Goal: Ask a question

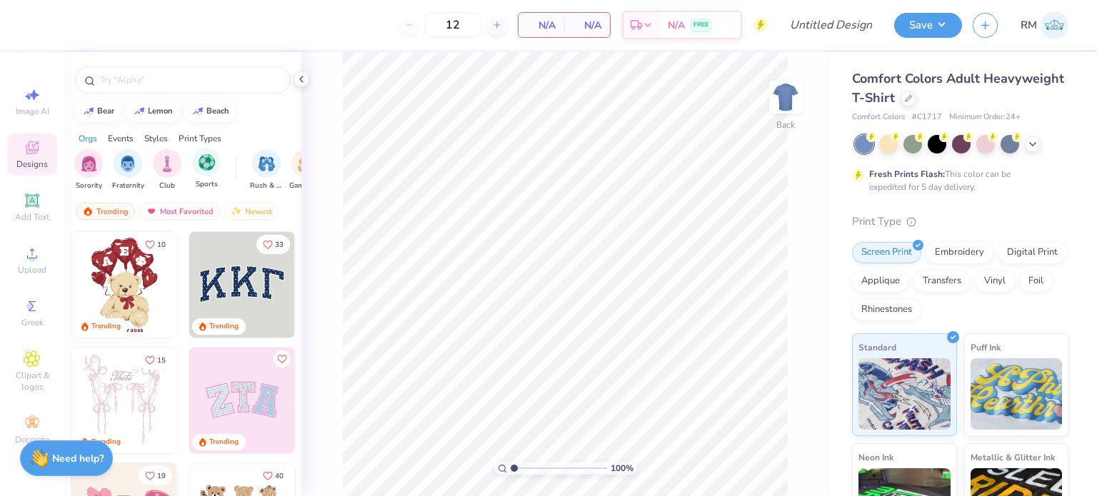
scroll to position [0, 14]
click at [196, 168] on img "filter for Sports" at bounding box center [193, 162] width 16 height 16
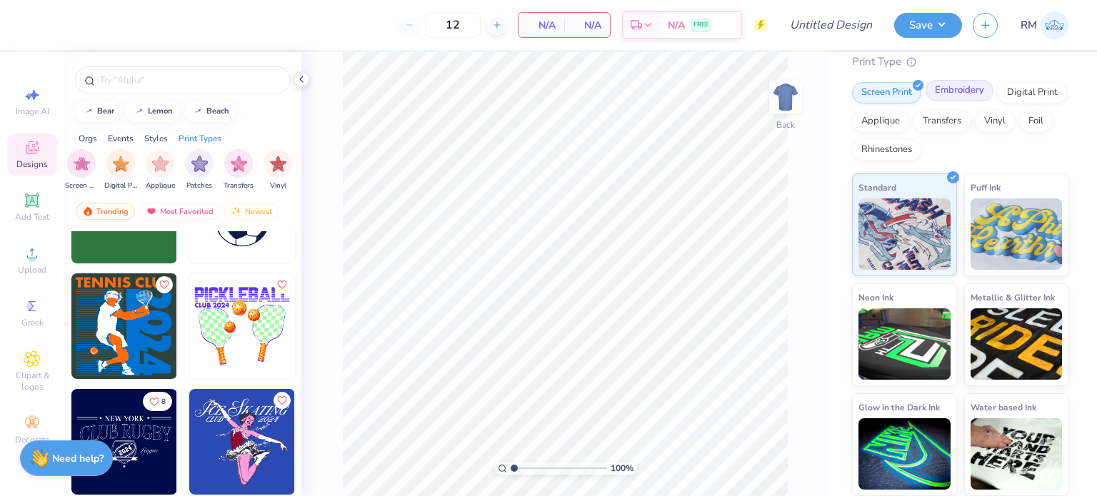
scroll to position [0, 0]
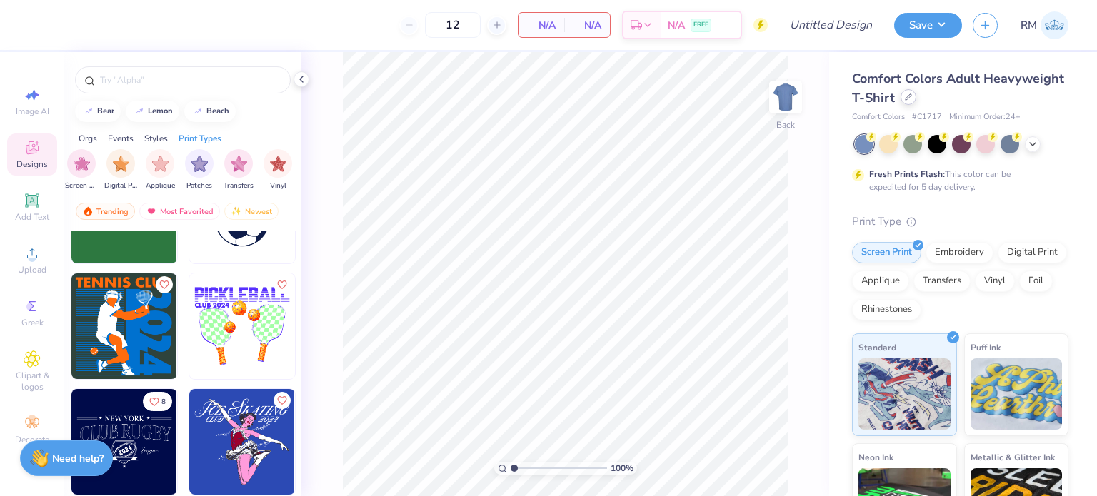
click at [912, 97] on icon at bounding box center [908, 97] width 7 height 7
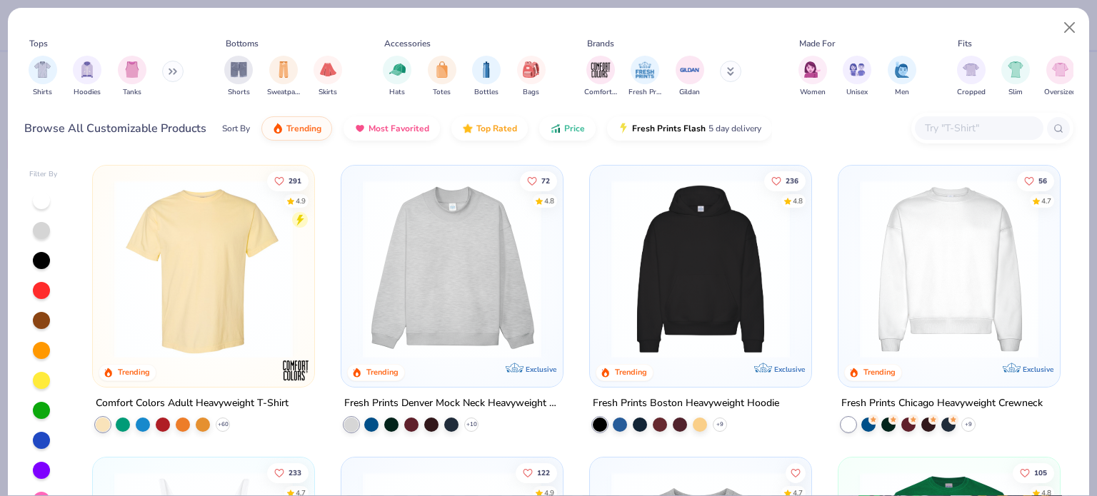
click at [676, 313] on img at bounding box center [700, 269] width 193 height 178
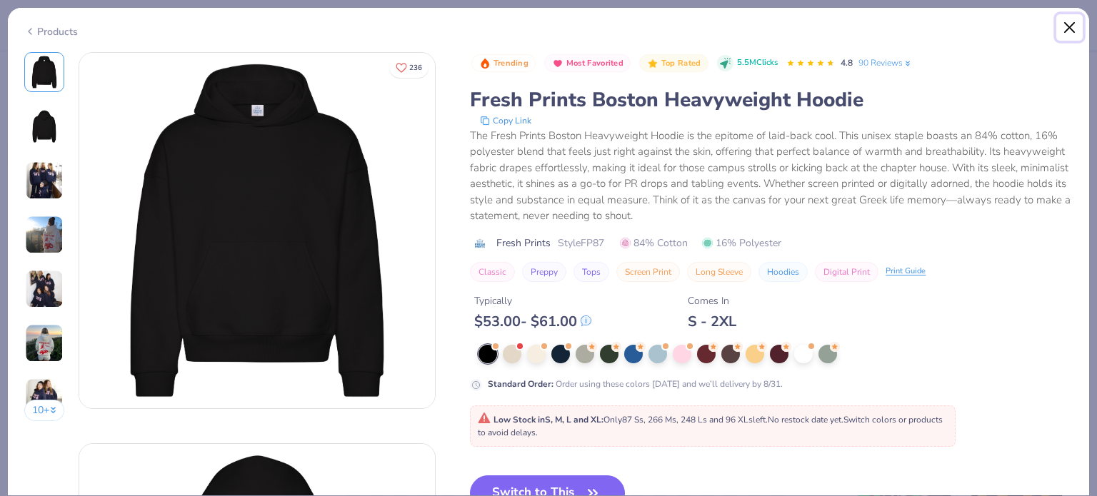
click at [1068, 26] on button "Close" at bounding box center [1069, 27] width 27 height 27
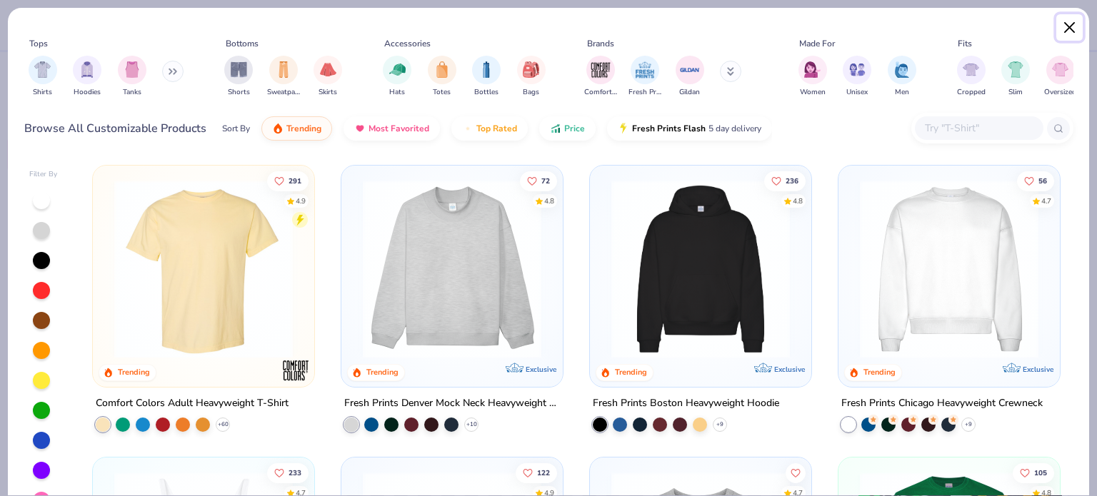
click at [1067, 28] on button "Close" at bounding box center [1069, 27] width 27 height 27
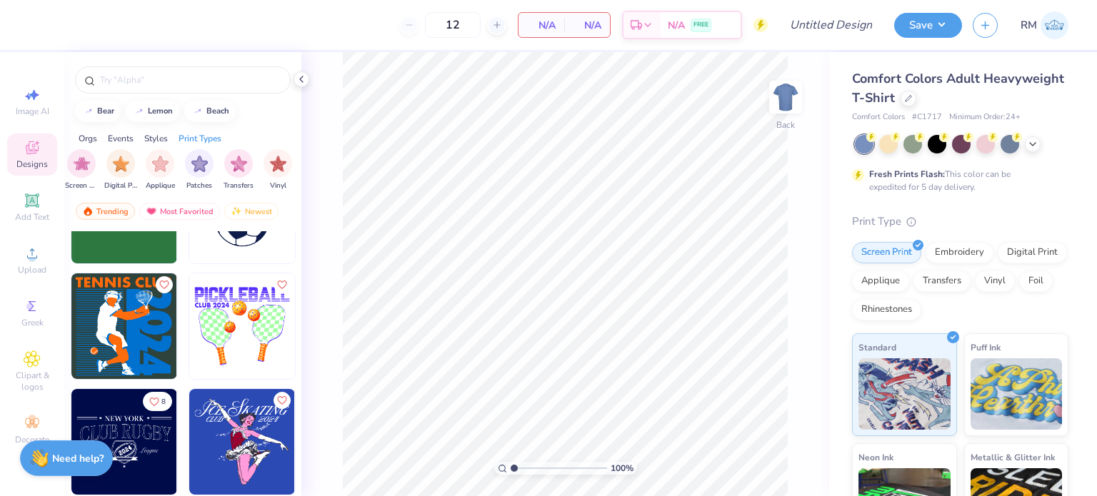
click at [982, 104] on div "Comfort Colors Adult Heavyweight T-Shirt" at bounding box center [960, 88] width 216 height 39
click at [912, 100] on icon at bounding box center [908, 97] width 7 height 7
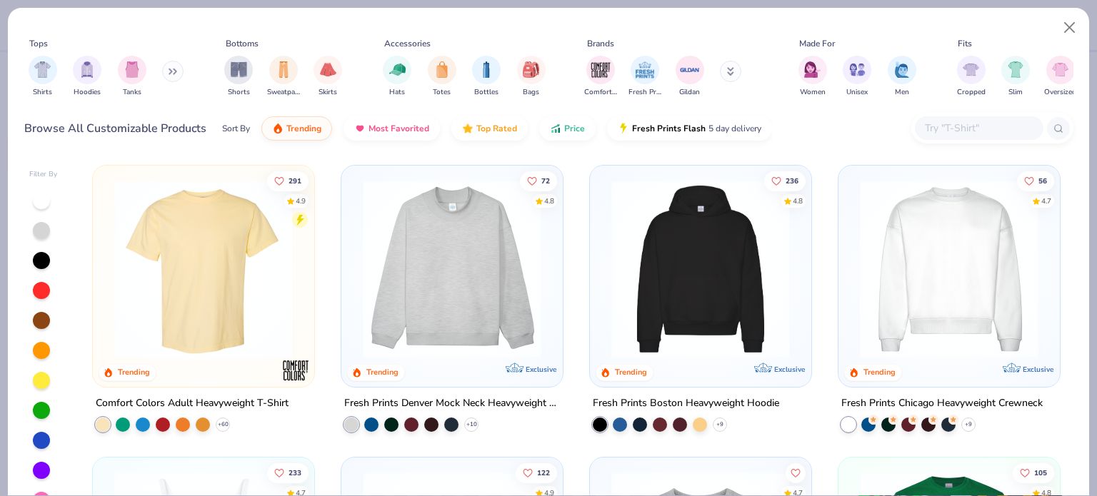
click at [503, 271] on img at bounding box center [452, 269] width 193 height 178
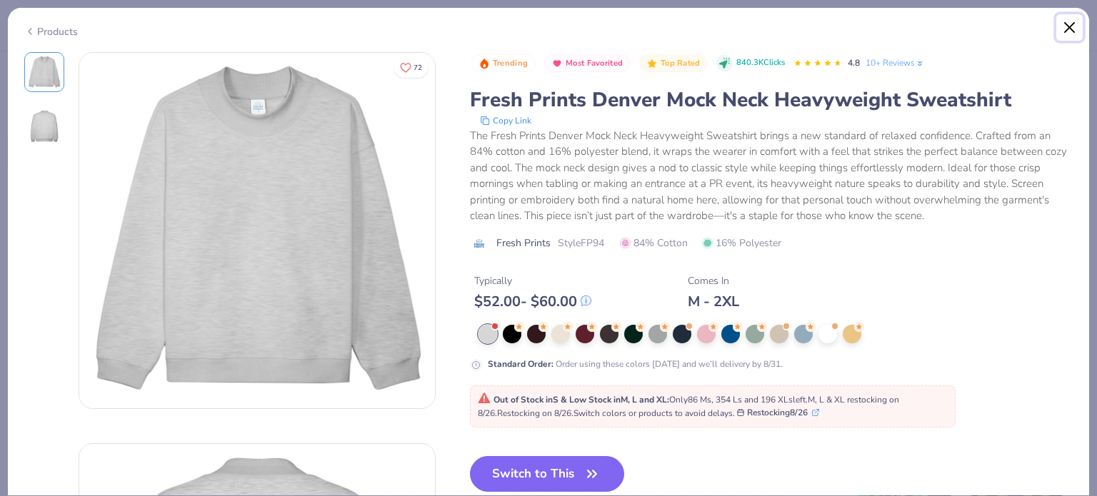
click at [1065, 26] on button "Close" at bounding box center [1069, 27] width 27 height 27
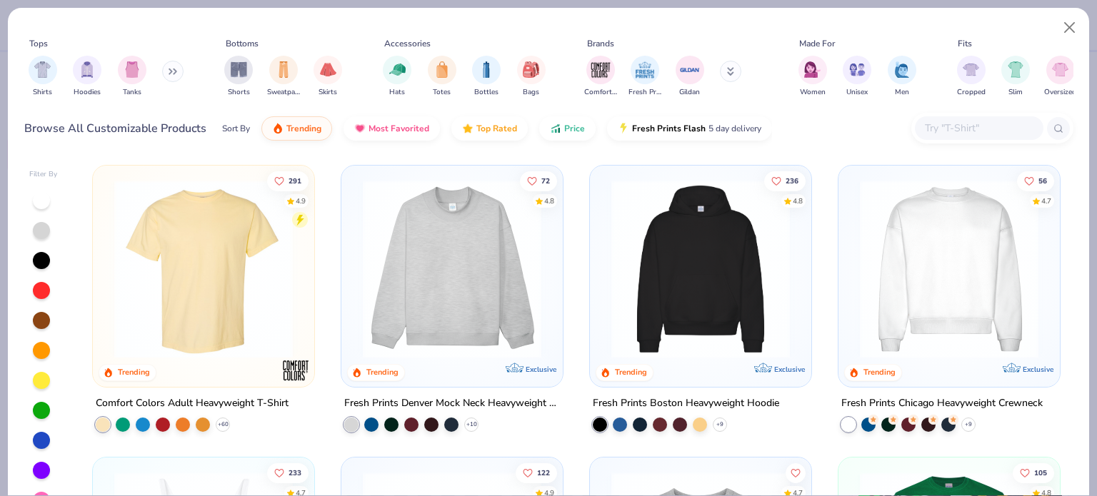
click at [461, 265] on img at bounding box center [452, 269] width 193 height 178
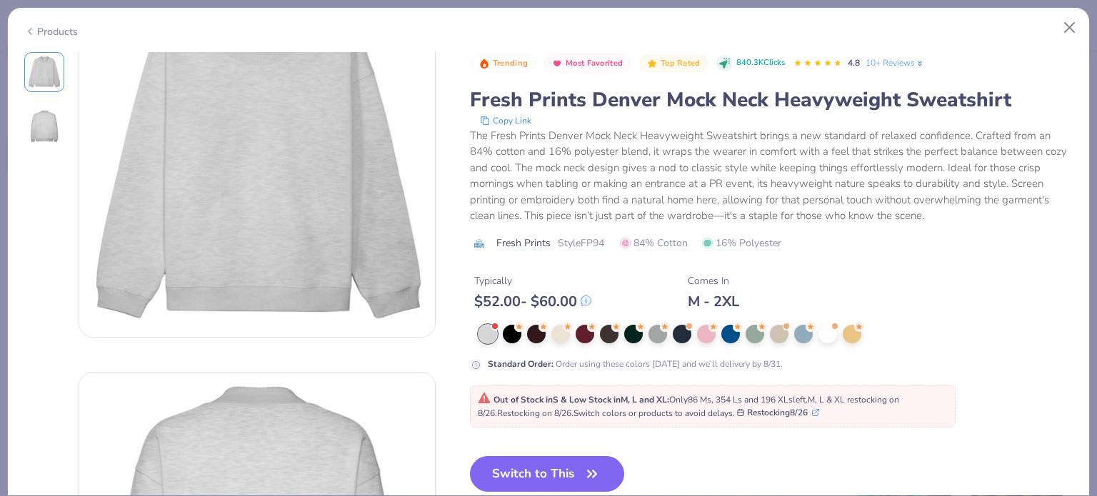
scroll to position [160, 0]
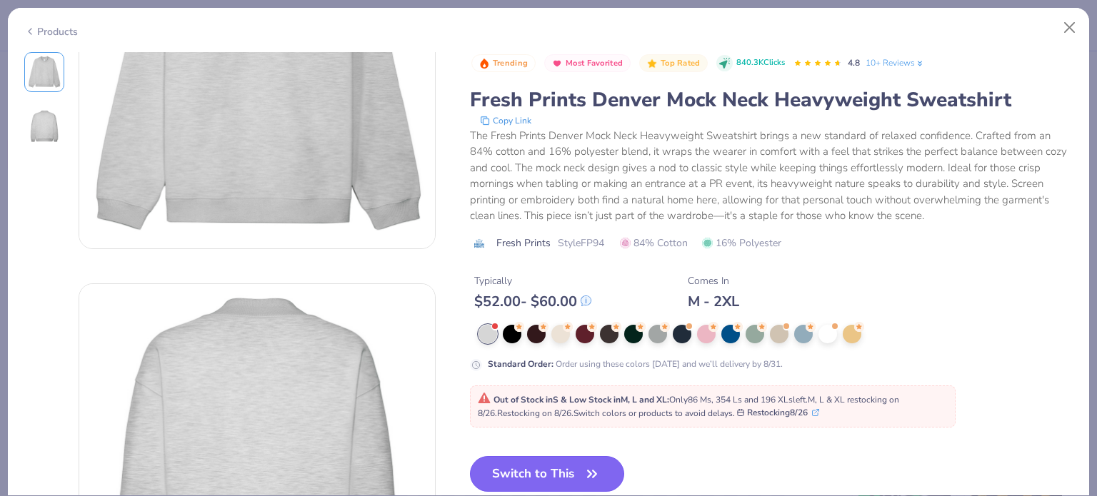
click at [581, 461] on button "Switch to This" at bounding box center [547, 474] width 155 height 36
type input "50"
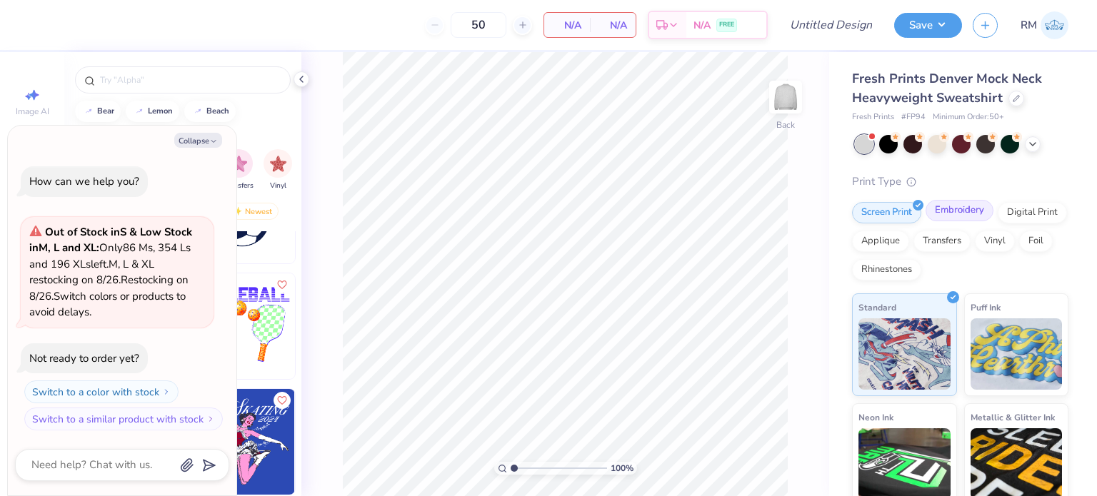
click at [957, 209] on div "Embroidery" at bounding box center [959, 210] width 68 height 21
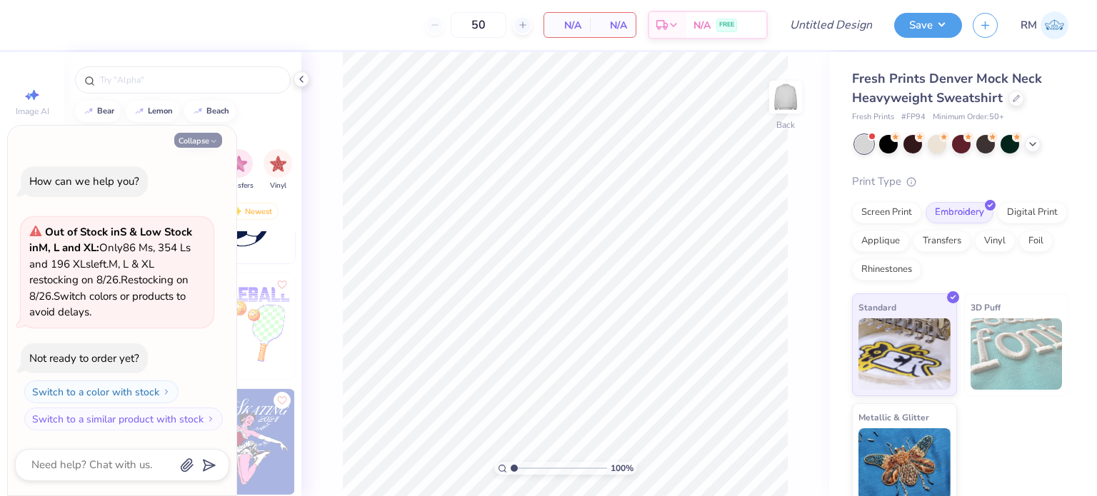
click at [211, 143] on icon "button" at bounding box center [213, 141] width 9 height 9
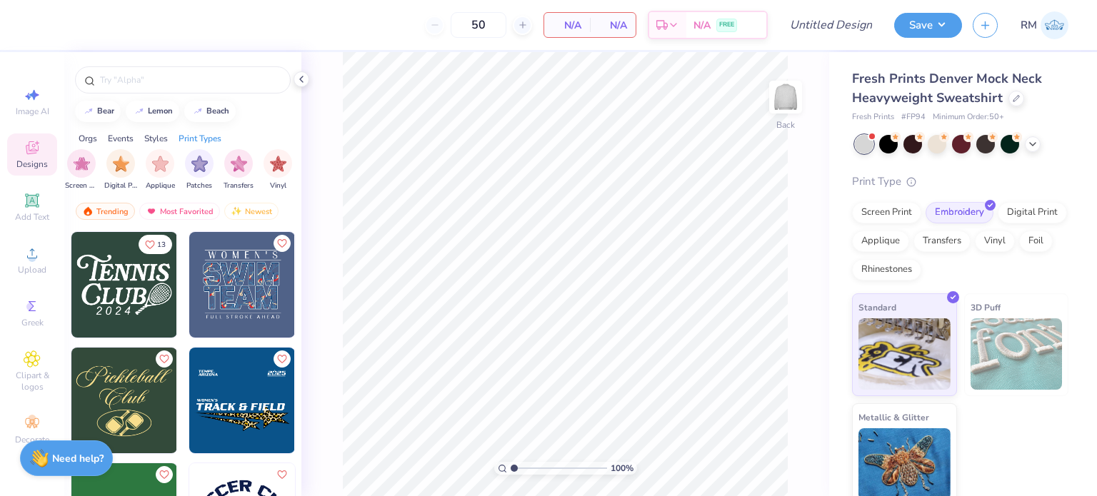
click at [142, 296] on img at bounding box center [124, 285] width 106 height 106
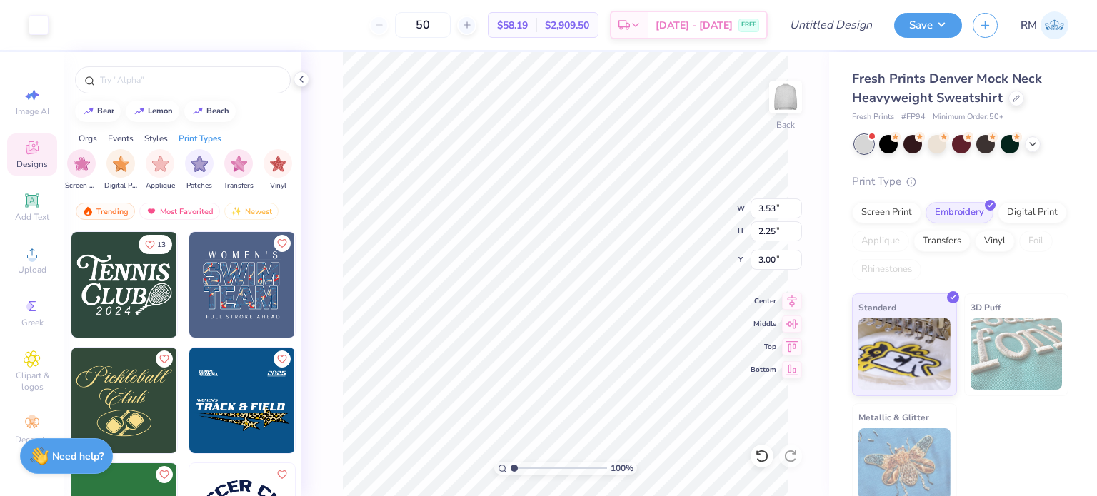
click at [92, 450] on strong "Need help?" at bounding box center [77, 457] width 51 height 14
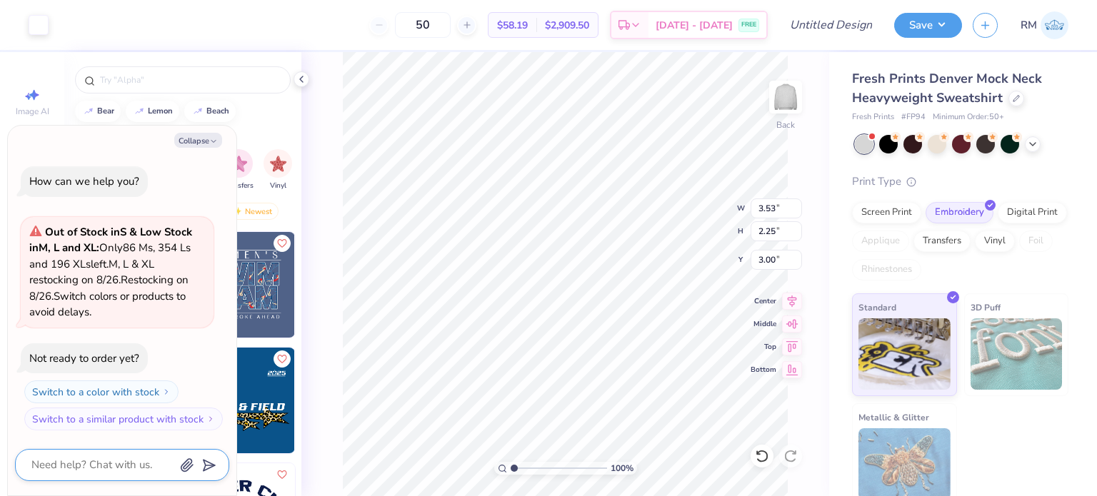
click at [119, 474] on textarea at bounding box center [102, 464] width 145 height 19
type textarea "x"
type textarea "h"
type textarea "x"
type textarea "ho"
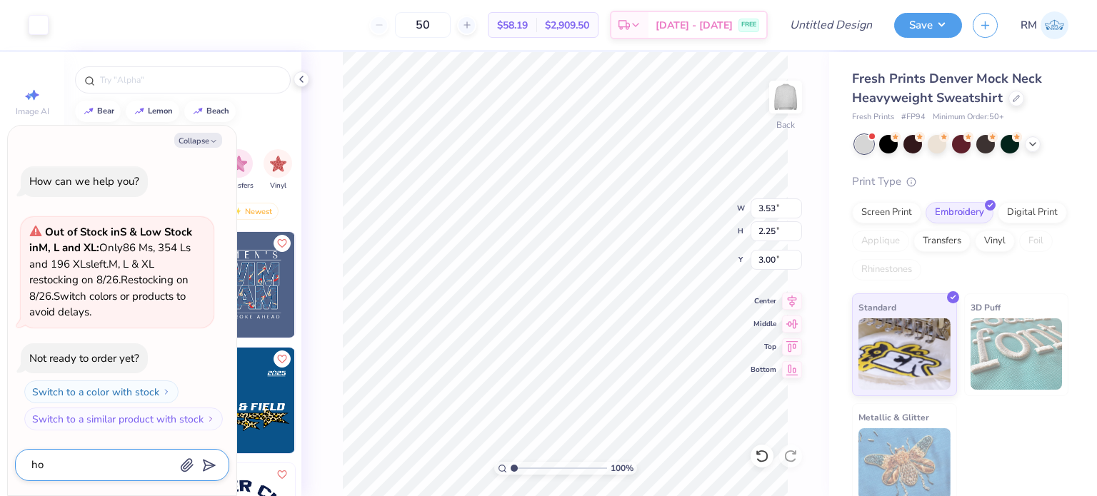
type textarea "x"
type textarea "how"
type textarea "x"
type textarea "how"
type textarea "x"
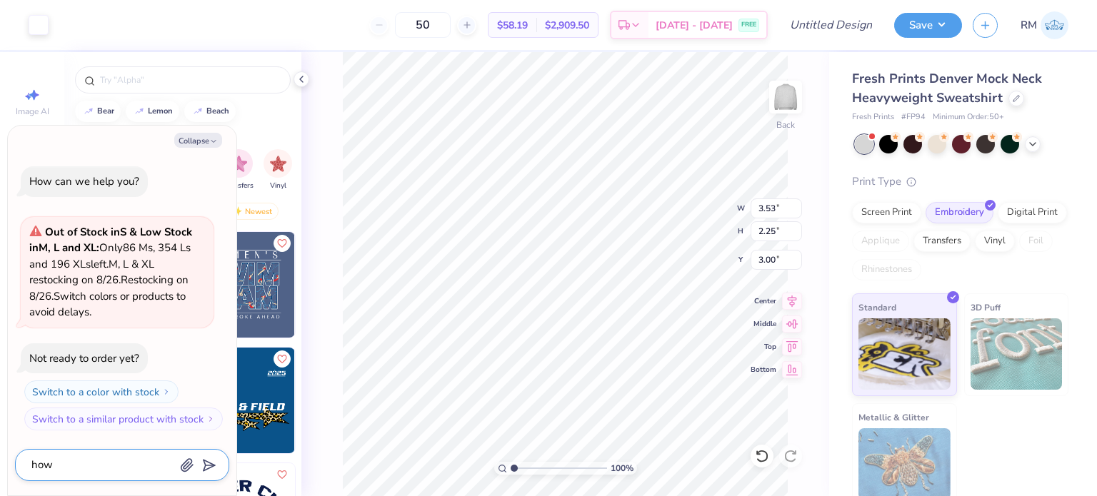
type textarea "how m"
type textarea "x"
type textarea "how muc"
type textarea "x"
type textarea "how much"
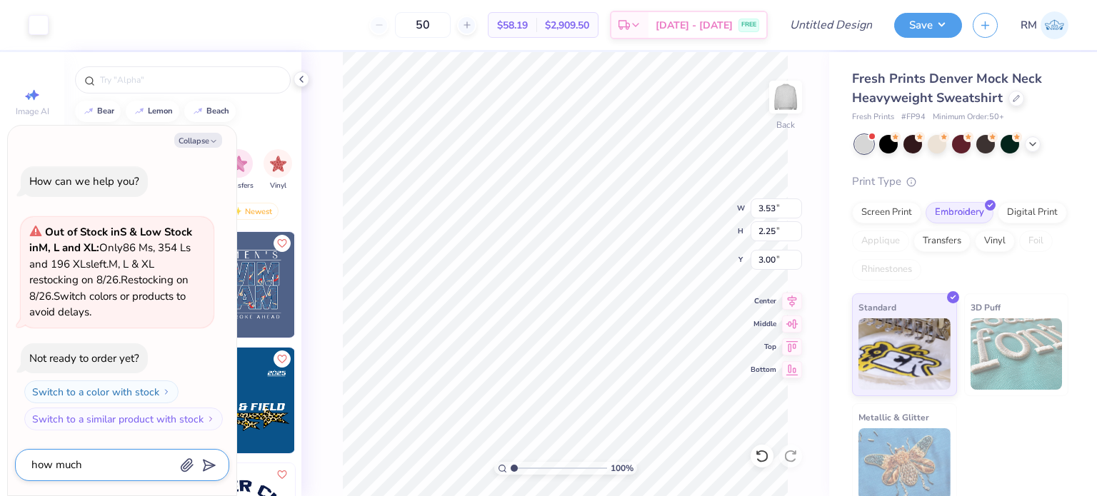
type textarea "x"
type textarea "how much"
type textarea "x"
type textarea "how much w"
type textarea "x"
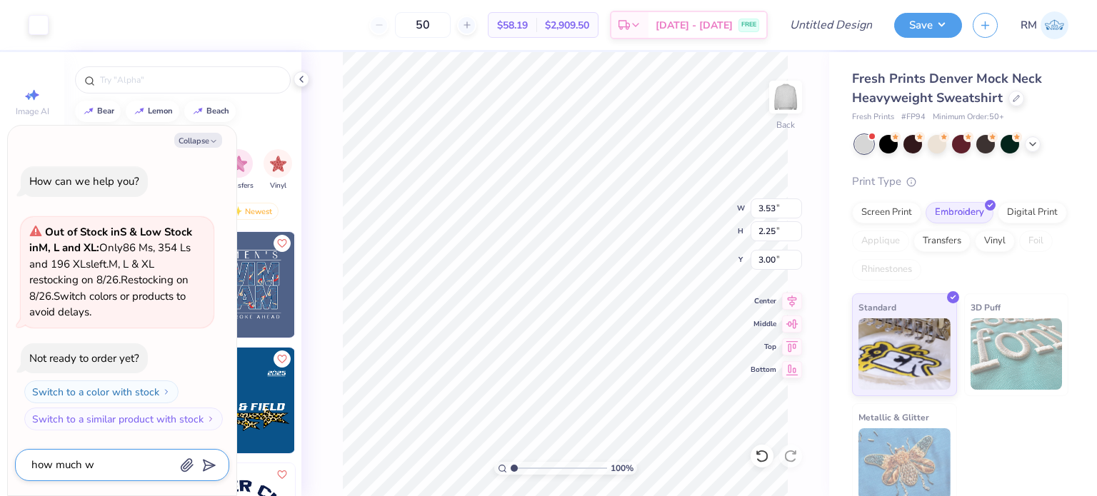
type textarea "how much wo"
type textarea "x"
type textarea "how much wou"
type textarea "x"
type textarea "how much would"
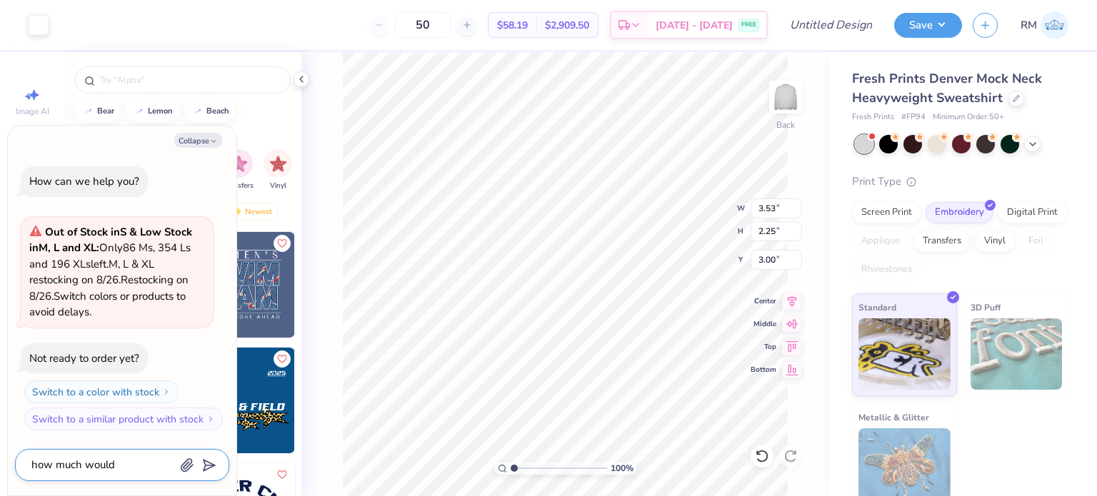
type textarea "x"
type textarea "how much would"
type textarea "x"
type textarea "how much would t"
type textarea "x"
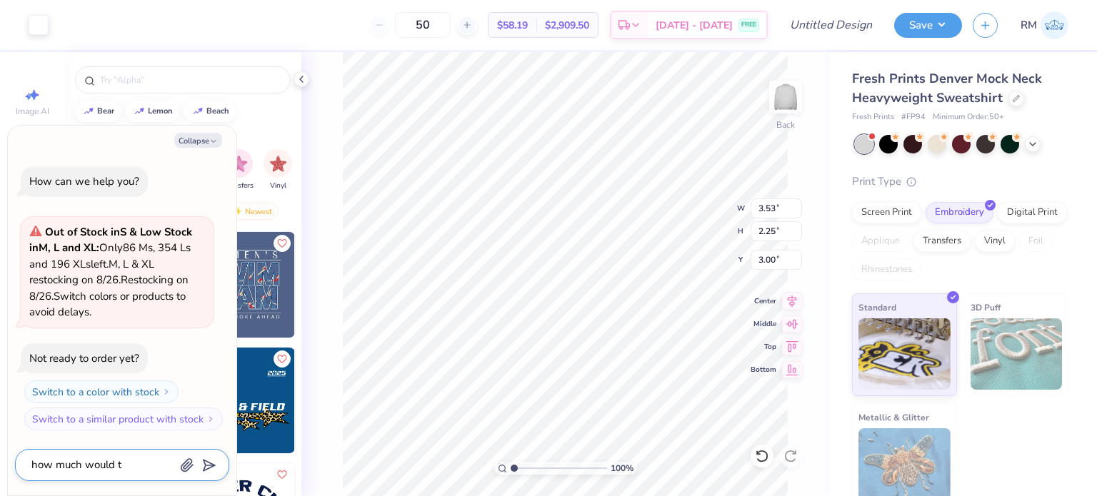
type textarea "how much would th"
type textarea "x"
type textarea "how much would thi"
type textarea "x"
type textarea "how much would this"
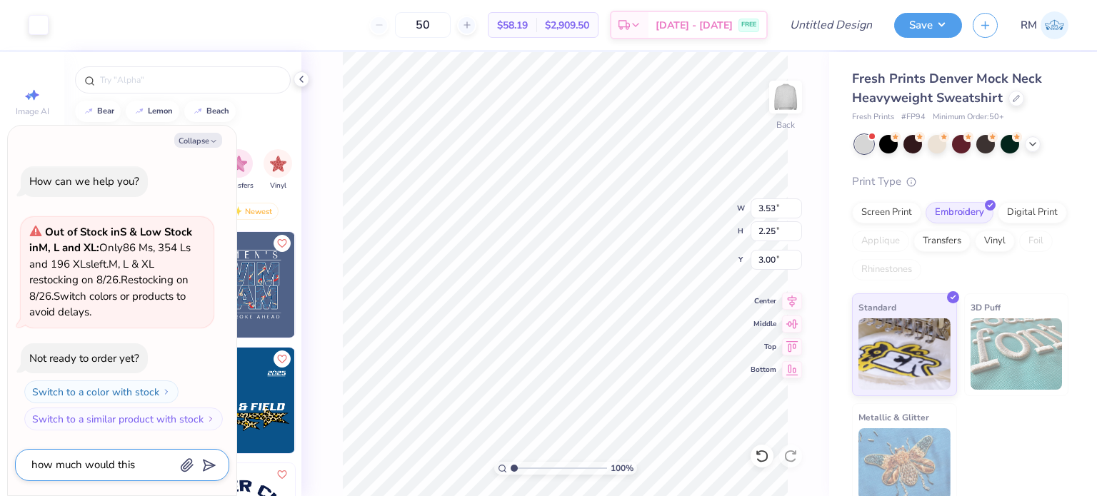
type textarea "x"
type textarea "how much would this"
type textarea "x"
type textarea "how much would this s"
type textarea "x"
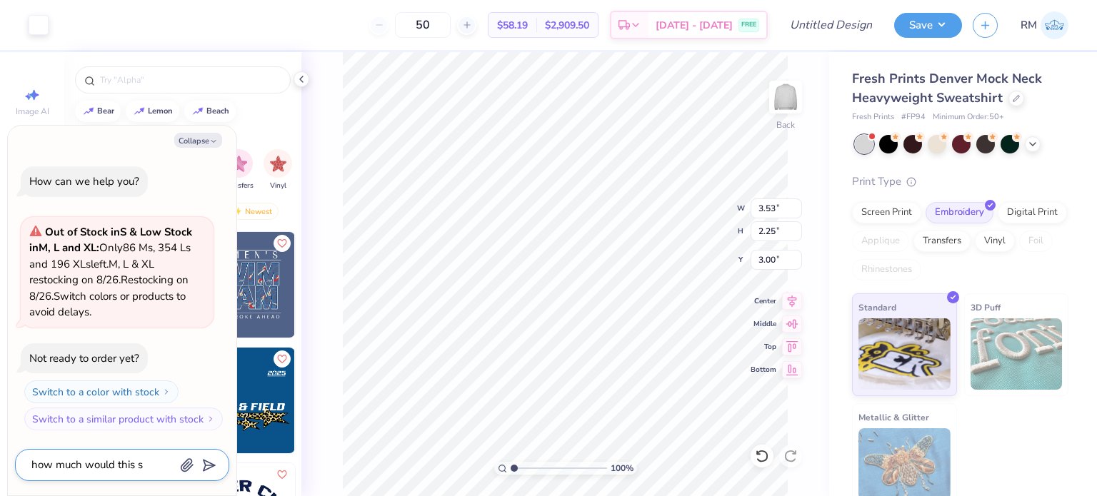
type textarea "how much would this"
type textarea "x"
type textarea "how much would this c"
type textarea "x"
type textarea "how much would this cr"
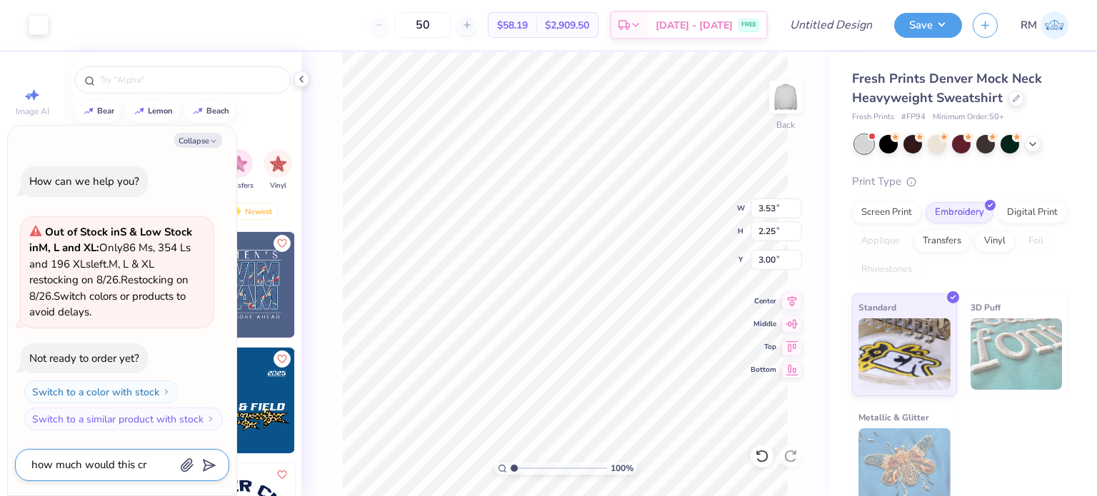
type textarea "x"
type textarea "how much would this cre"
type textarea "x"
type textarea "how much would this crew"
type textarea "x"
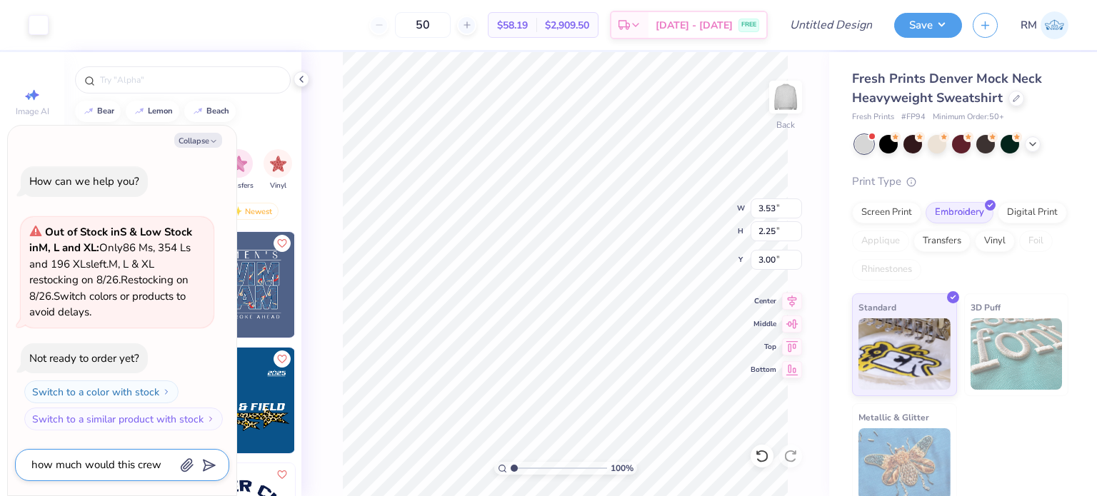
type textarea "how much would this crewm"
type textarea "x"
type textarea "how much would this crew"
type textarea "x"
type textarea "how much would this crewn"
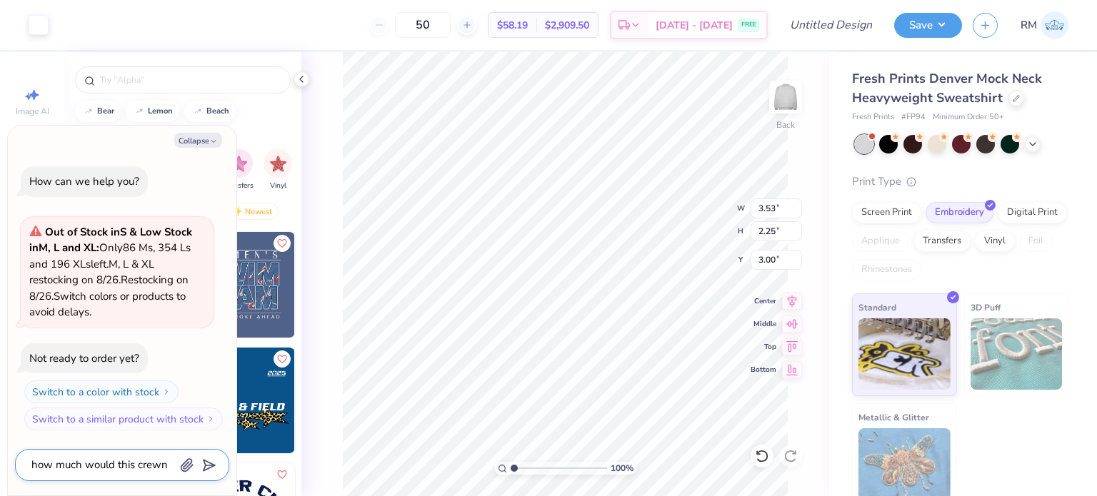
type textarea "x"
type textarea "how much would this crewne"
type textarea "x"
type textarea "how much would this crewnec"
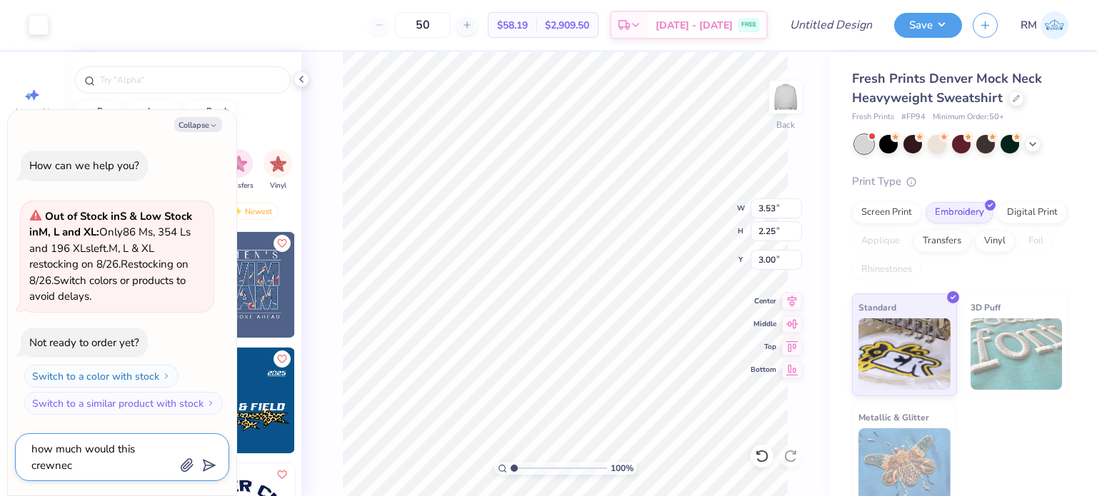
type textarea "x"
type textarea "how much would this crewneck"
type textarea "x"
type textarea "how much would this crewneck"
type textarea "x"
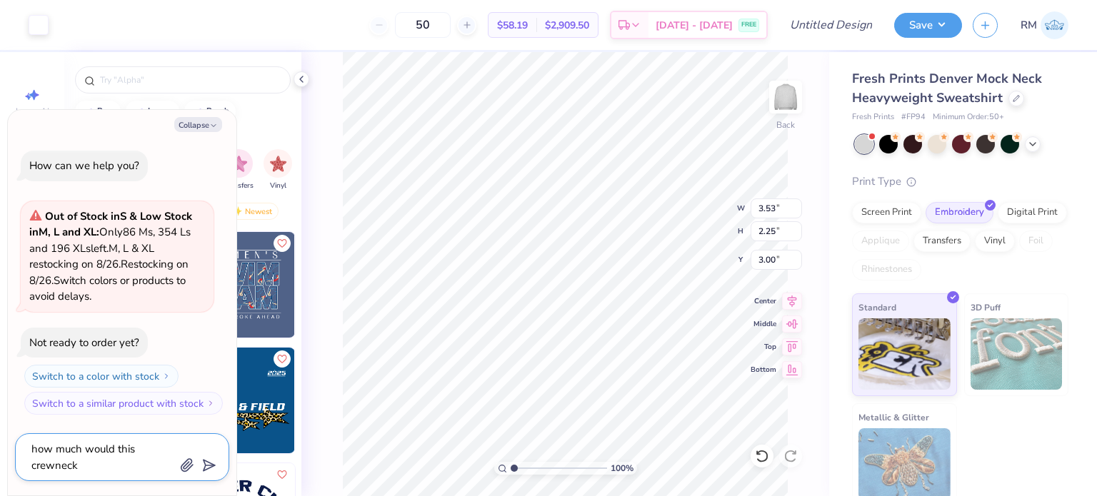
type textarea "how much would this crewneck c"
type textarea "x"
type textarea "how much would this crewneck co"
type textarea "x"
type textarea "how much would this crewneck cos"
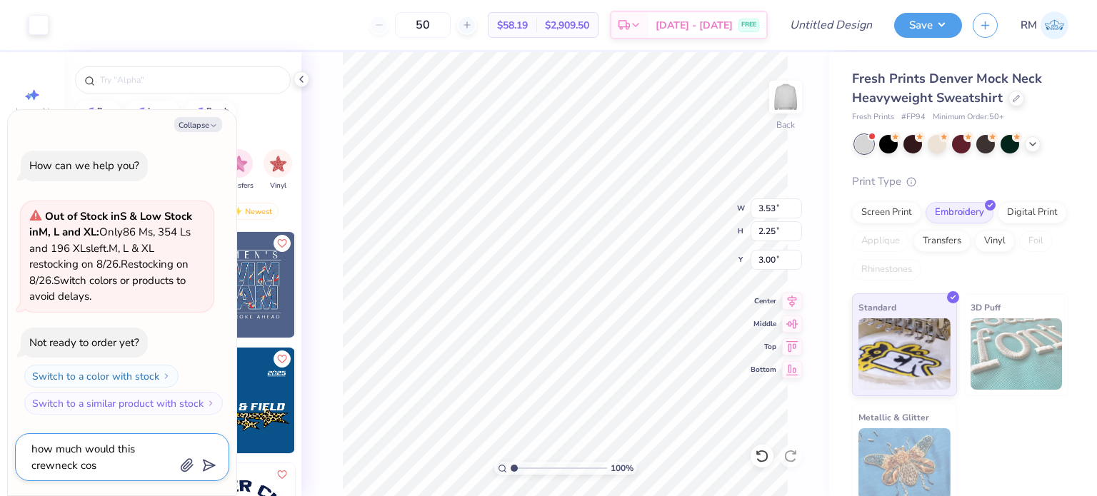
type textarea "x"
type textarea "how much would this crewneck cost"
type textarea "x"
type textarea "how much would this crewneck cost"
type textarea "x"
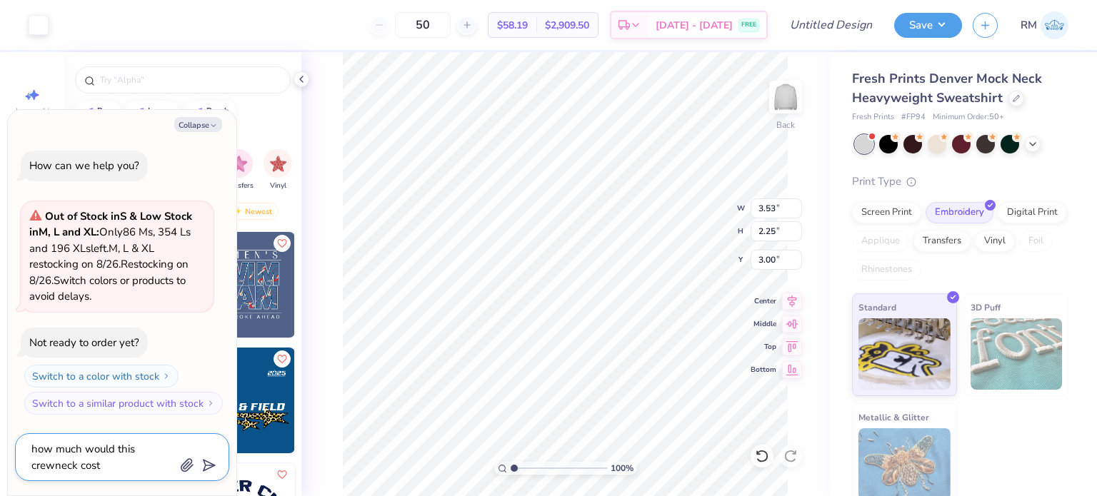
type textarea "how much would this crewneck cost w"
type textarea "x"
type textarea "how much would this crewneck cost wi"
type textarea "x"
type textarea "how much would this crewneck cost wit"
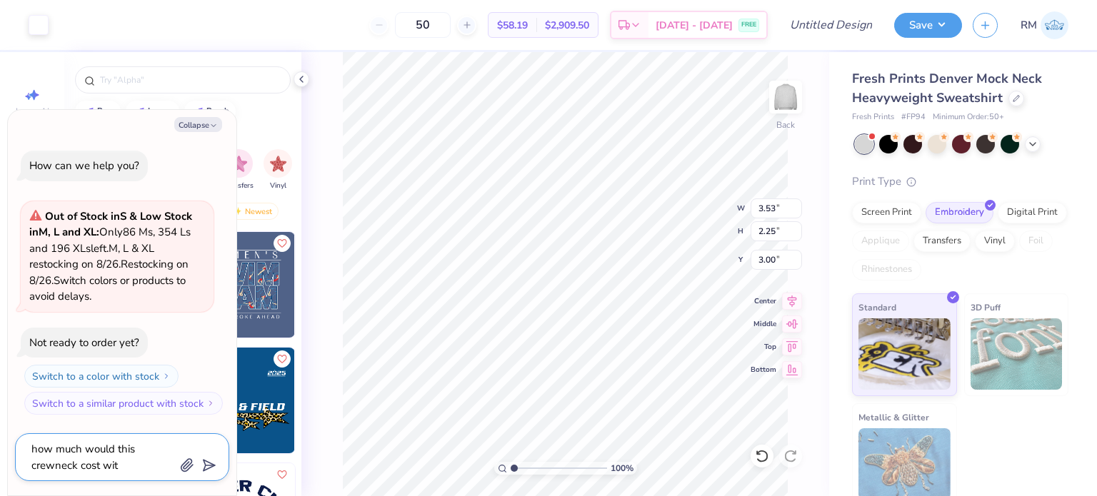
type textarea "x"
type textarea "how much would this crewneck cost with"
type textarea "x"
type textarea "how much would this crewneck cost with"
type textarea "x"
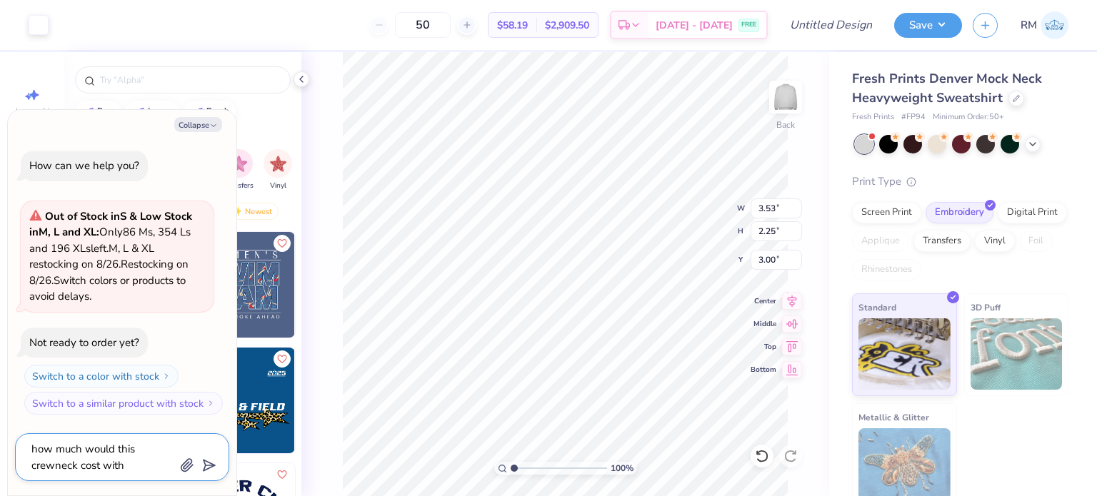
type textarea "how much would this crewneck cost with e"
type textarea "x"
type textarea "how much would this crewneck cost with em"
type textarea "x"
type textarea "how much would this crewneck cost with emb"
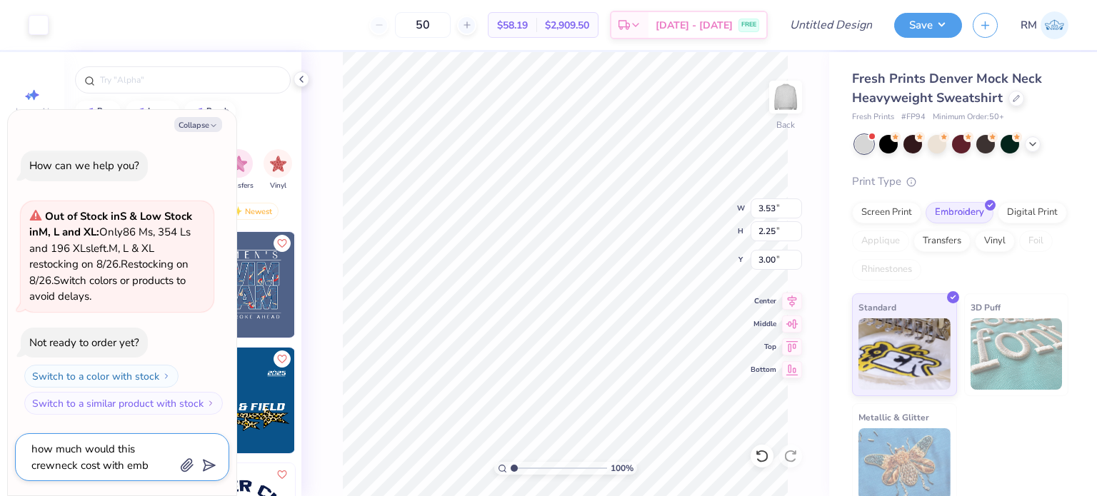
type textarea "x"
type textarea "how much would this crewneck cost with embr"
type textarea "x"
type textarea "how much would this crewneck cost with embro"
type textarea "x"
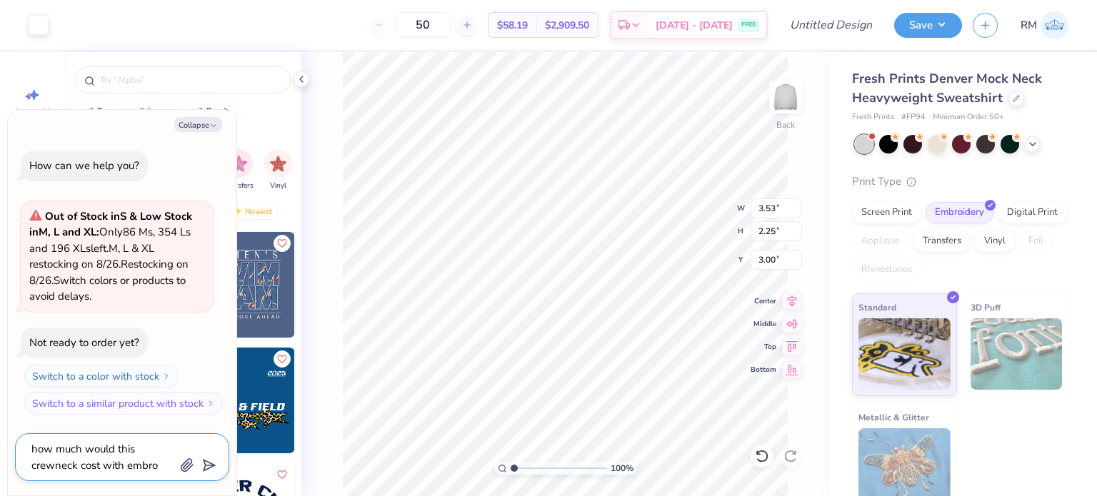
type textarea "how much would this crewneck cost with embroi"
type textarea "x"
type textarea "how much would this crewneck cost with embroid"
type textarea "x"
type textarea "how much would this crewneck cost with embroide"
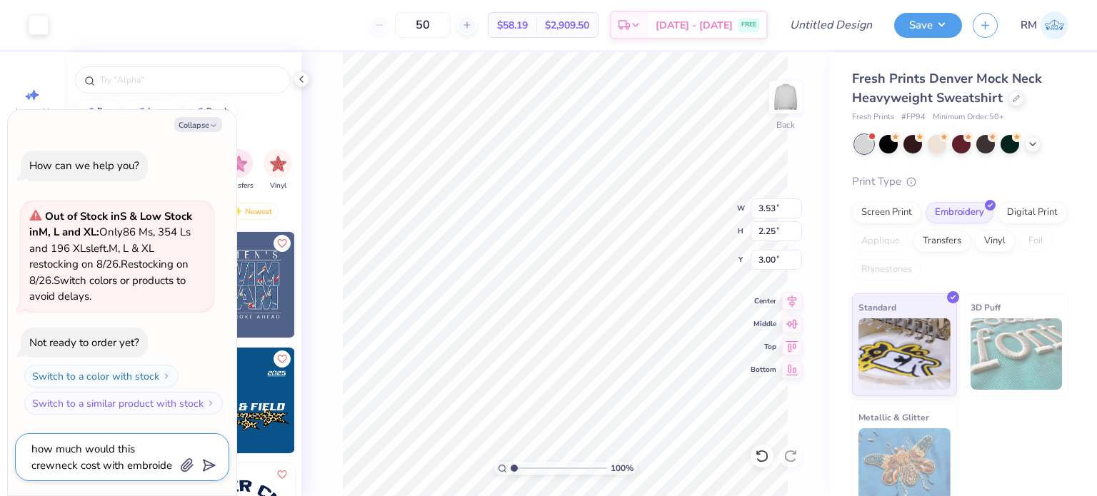
type textarea "x"
type textarea "how much would this crewneck cost with embroider"
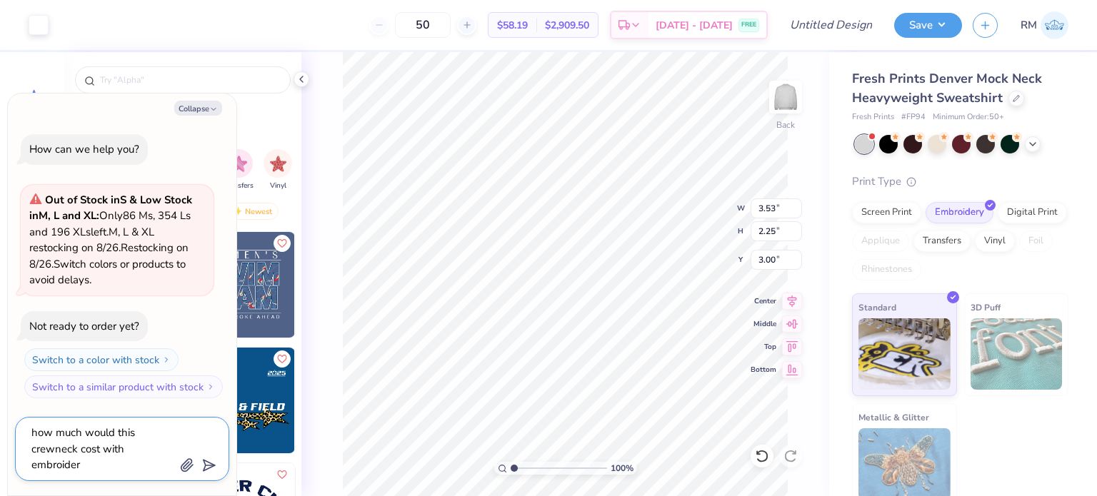
type textarea "x"
type textarea "how much would this crewneck cost with embroidery"
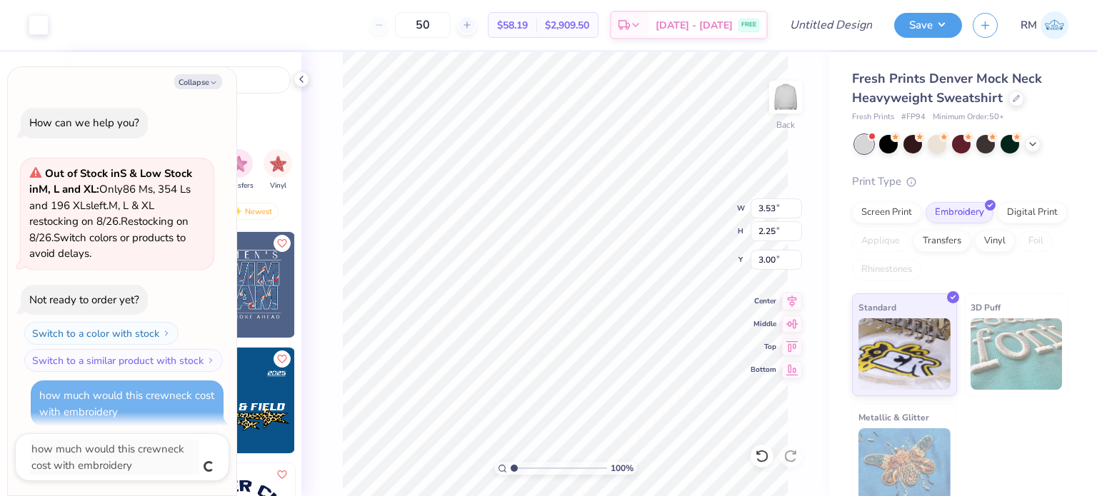
scroll to position [11, 0]
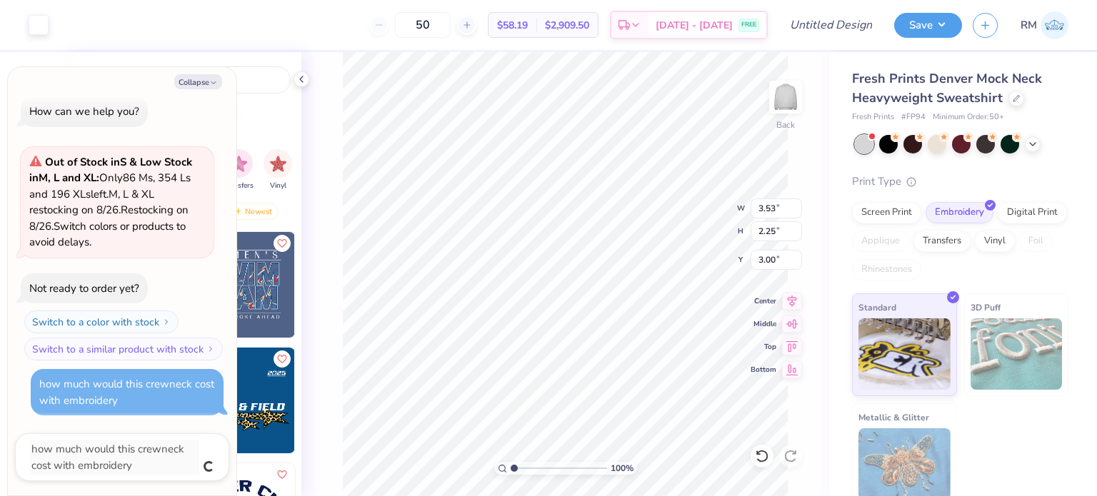
type textarea "x"
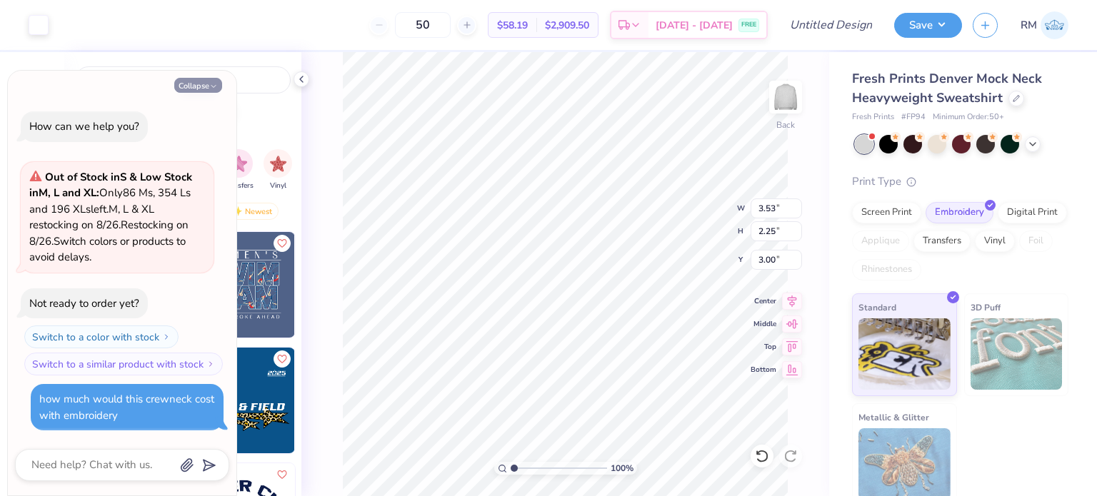
click at [190, 89] on button "Collapse" at bounding box center [198, 85] width 48 height 15
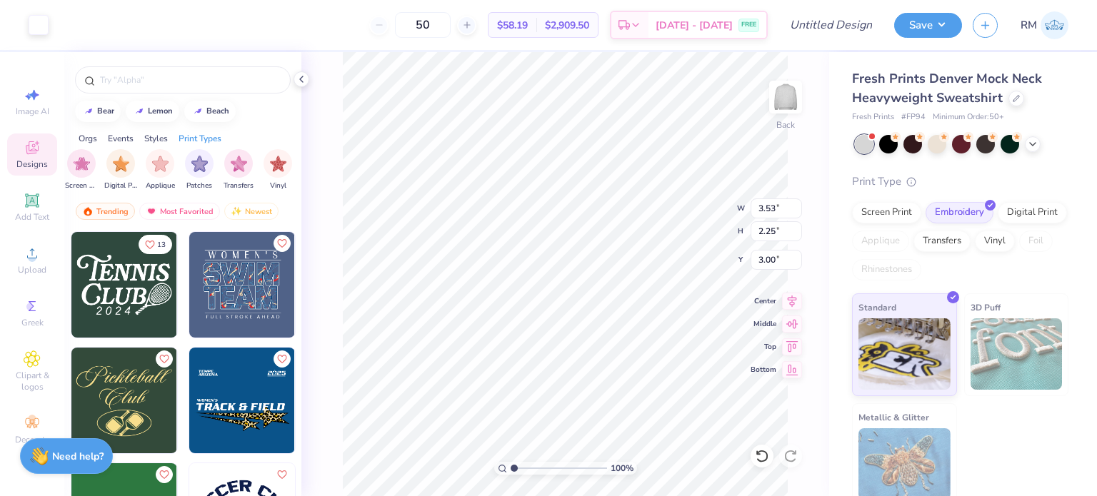
click at [81, 448] on div "Need help? Chat with us." at bounding box center [66, 456] width 93 height 36
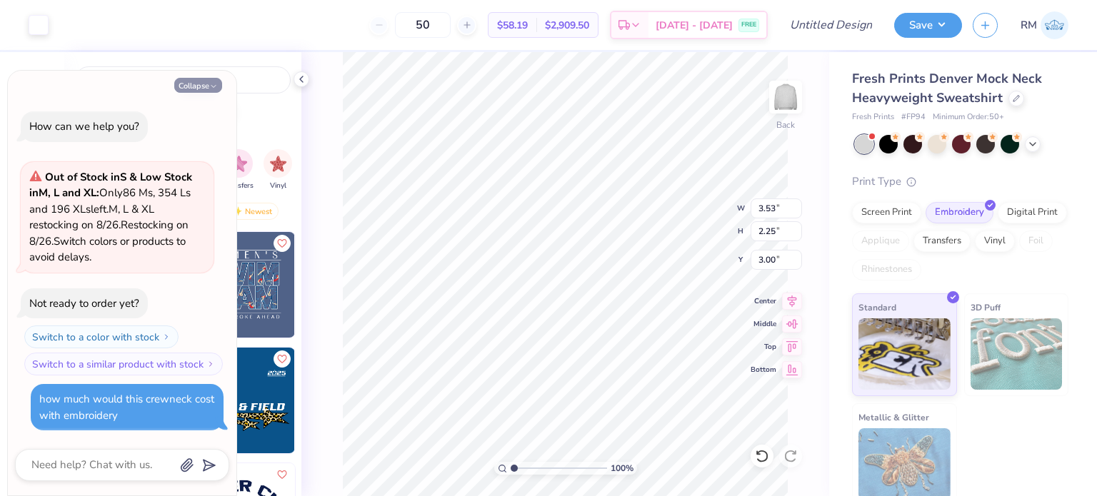
click at [214, 88] on icon "button" at bounding box center [213, 86] width 9 height 9
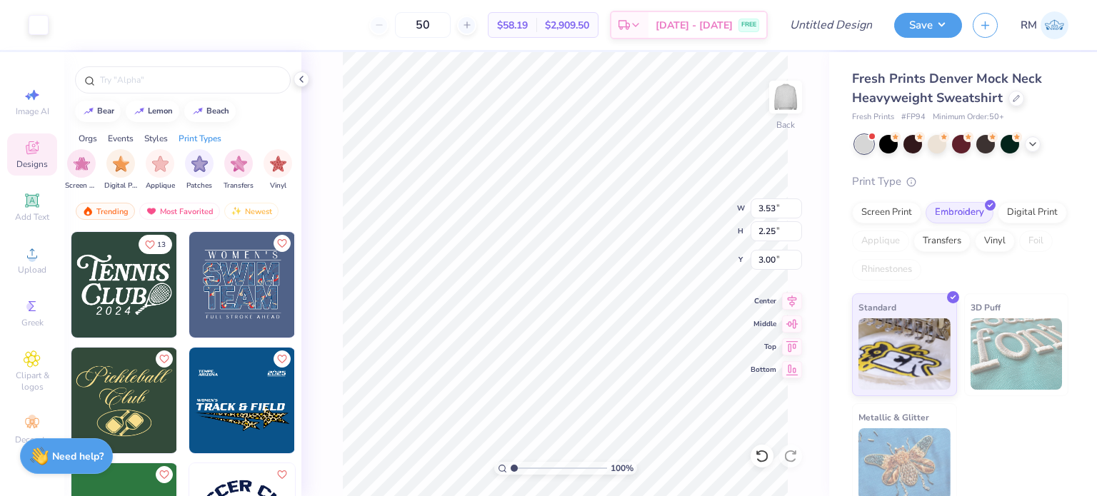
click at [80, 446] on div "Need help? Chat with us." at bounding box center [66, 456] width 93 height 36
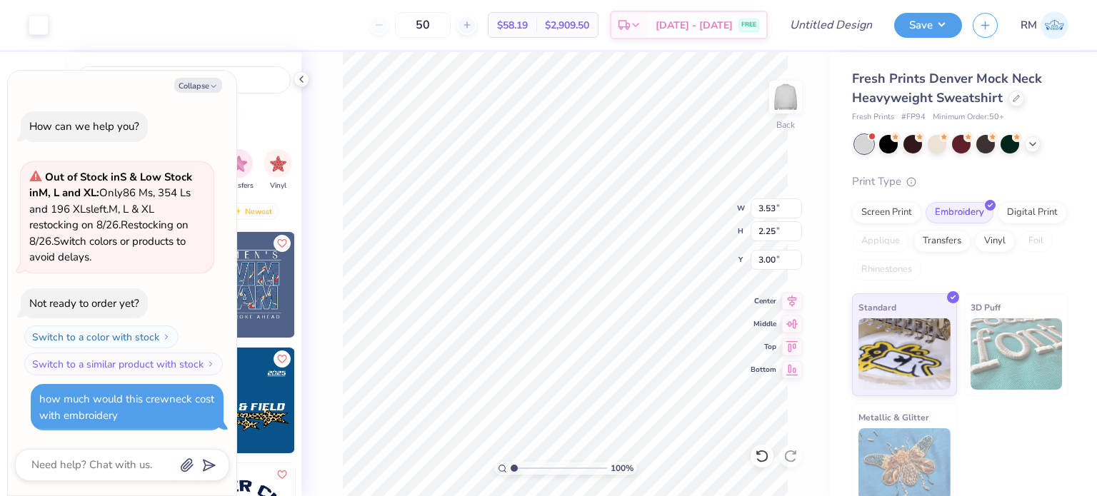
click at [186, 403] on div "how much would this crewneck cost with embroidery" at bounding box center [126, 407] width 175 height 31
click at [154, 403] on div "how much would this crewneck cost with embroidery" at bounding box center [126, 407] width 175 height 31
click at [203, 79] on button "Collapse" at bounding box center [198, 85] width 48 height 15
type textarea "x"
